Goal: Check status: Check status

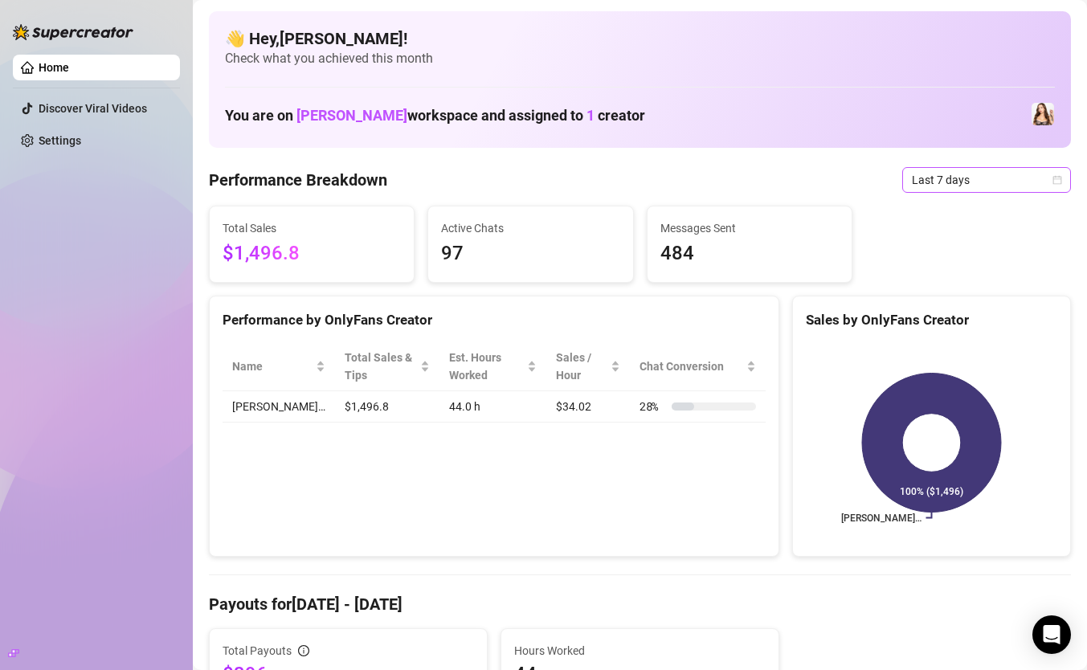
click at [1011, 191] on div "Last 7 days" at bounding box center [986, 180] width 169 height 26
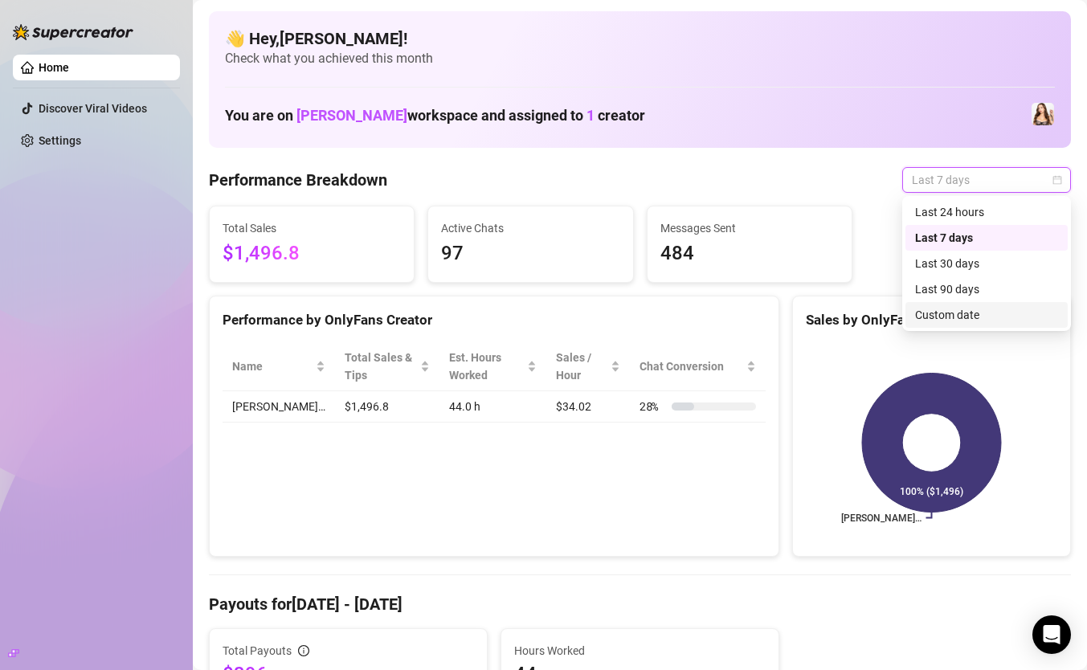
click at [951, 315] on div "Custom date" at bounding box center [986, 315] width 143 height 18
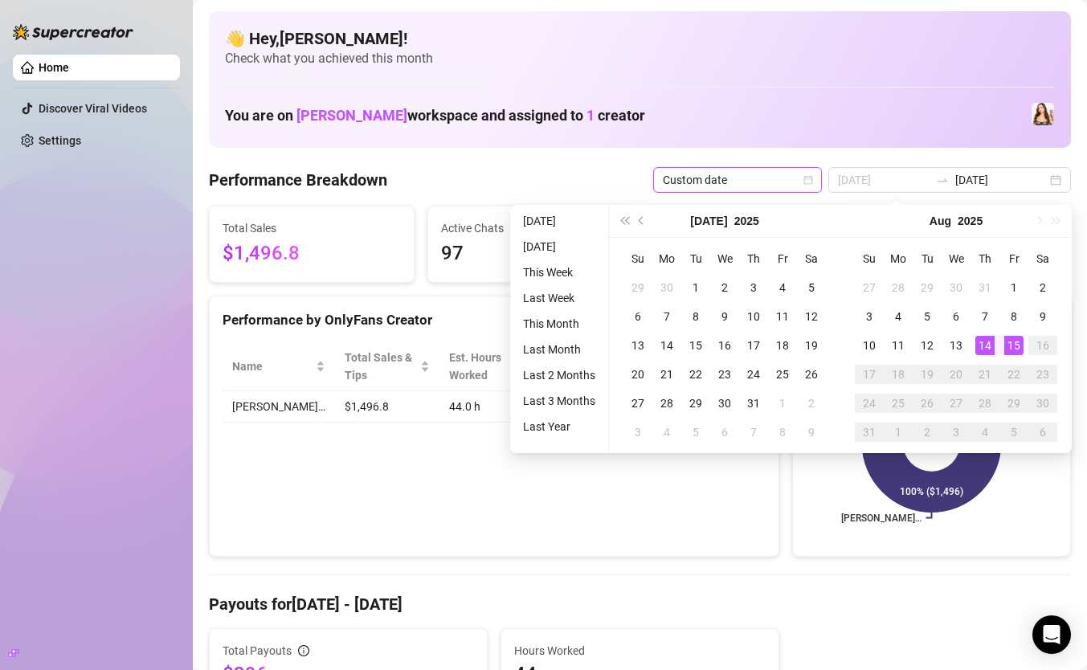
type input "[DATE]"
click at [1012, 345] on div "15" at bounding box center [1013, 345] width 19 height 19
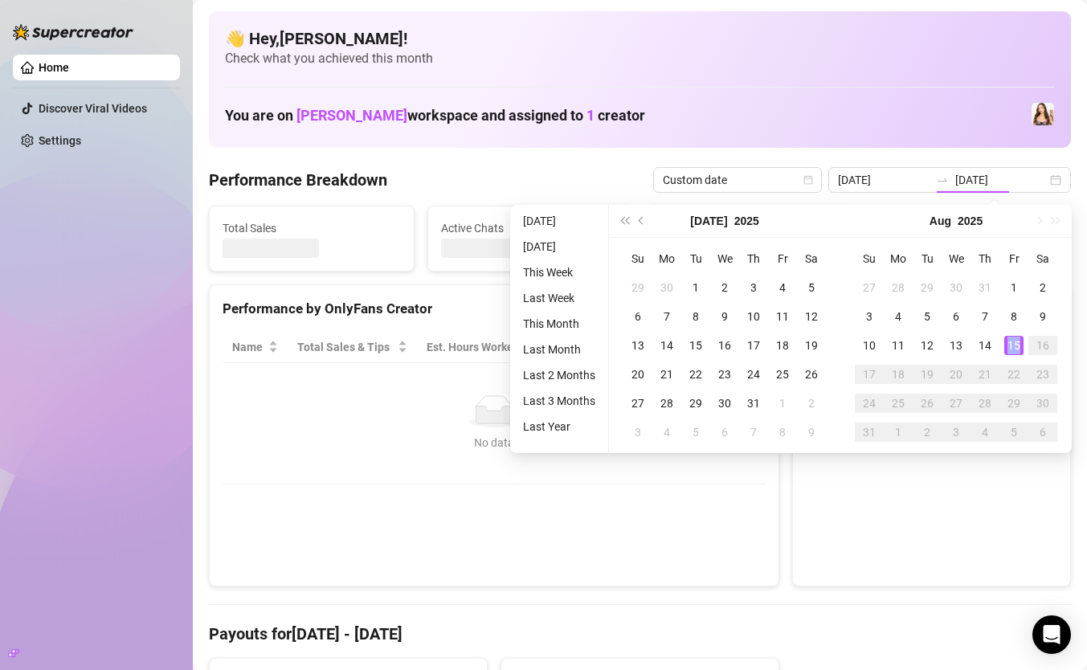
type input "[DATE]"
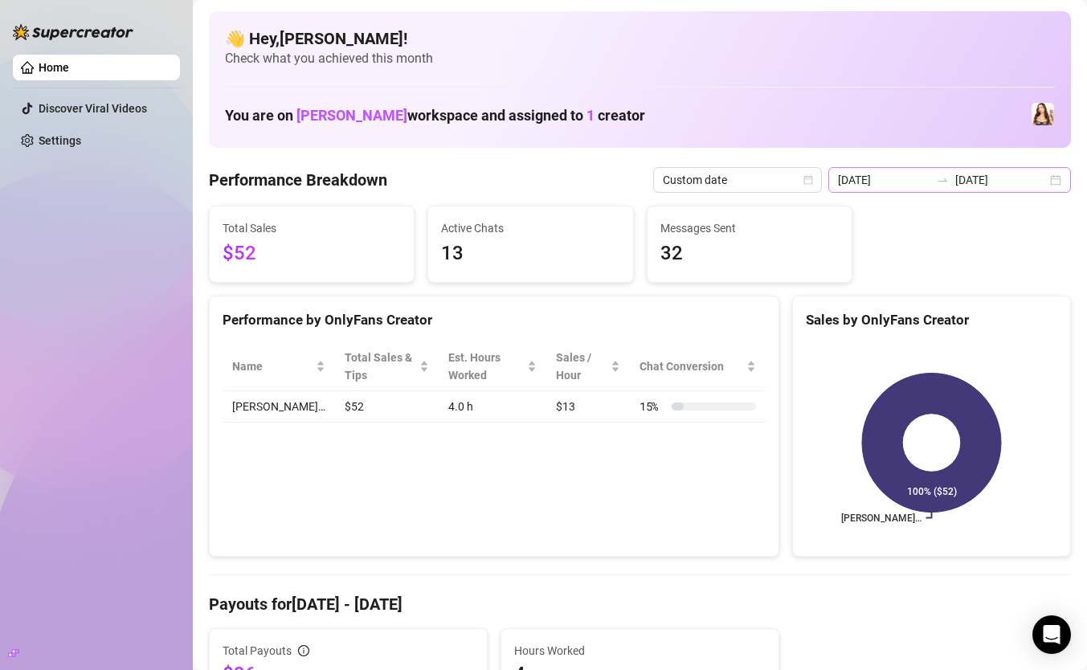
click at [1049, 188] on div "[DATE] [DATE]" at bounding box center [949, 180] width 243 height 26
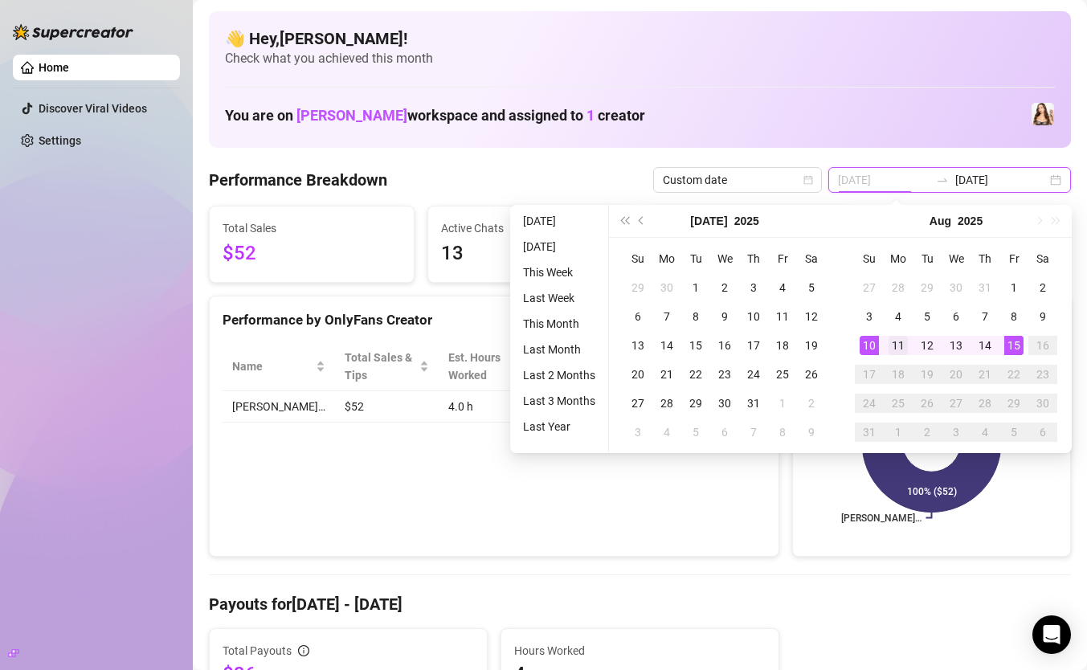
type input "[DATE]"
click at [891, 347] on div "11" at bounding box center [898, 345] width 19 height 19
type input "[DATE]"
click at [1012, 347] on div "15" at bounding box center [1013, 345] width 19 height 19
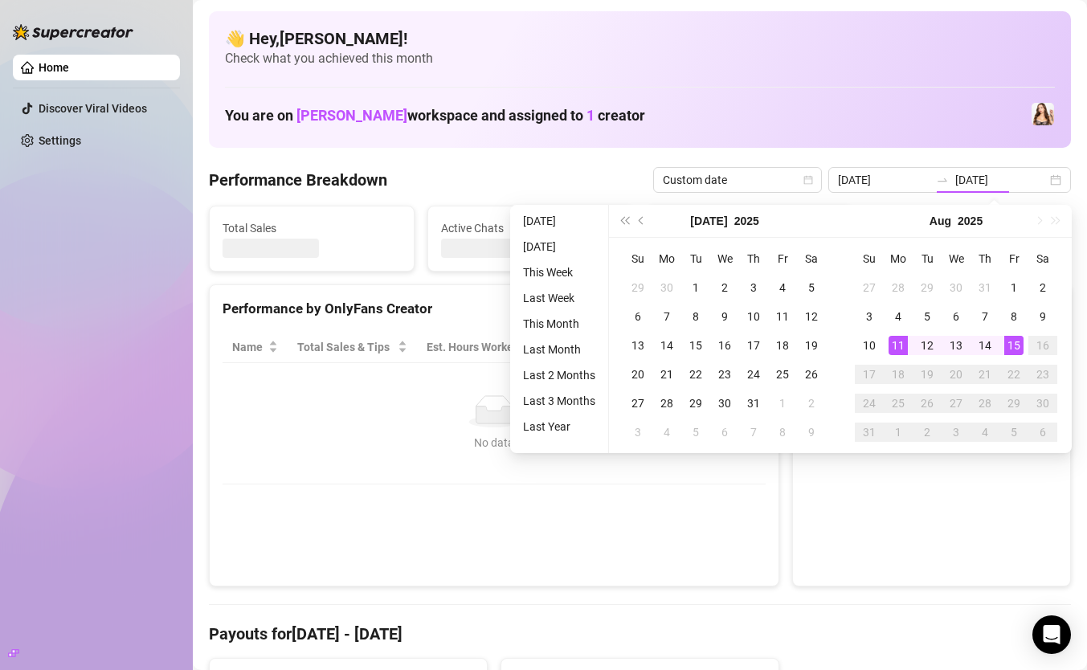
type input "[DATE]"
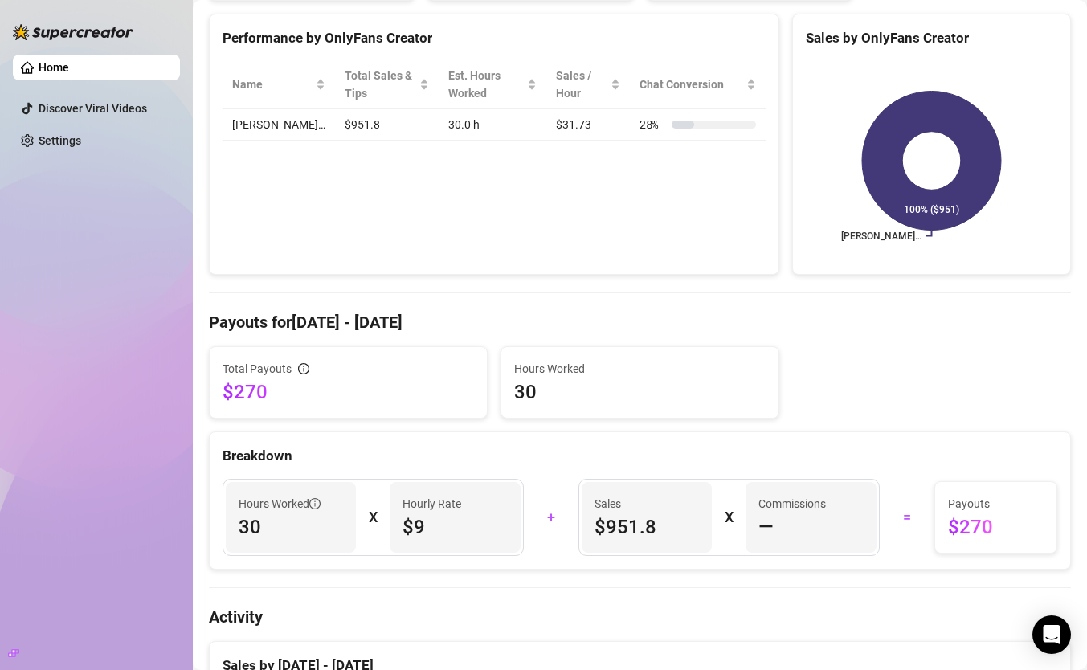
scroll to position [318, 0]
